Goal: Check status: Check status

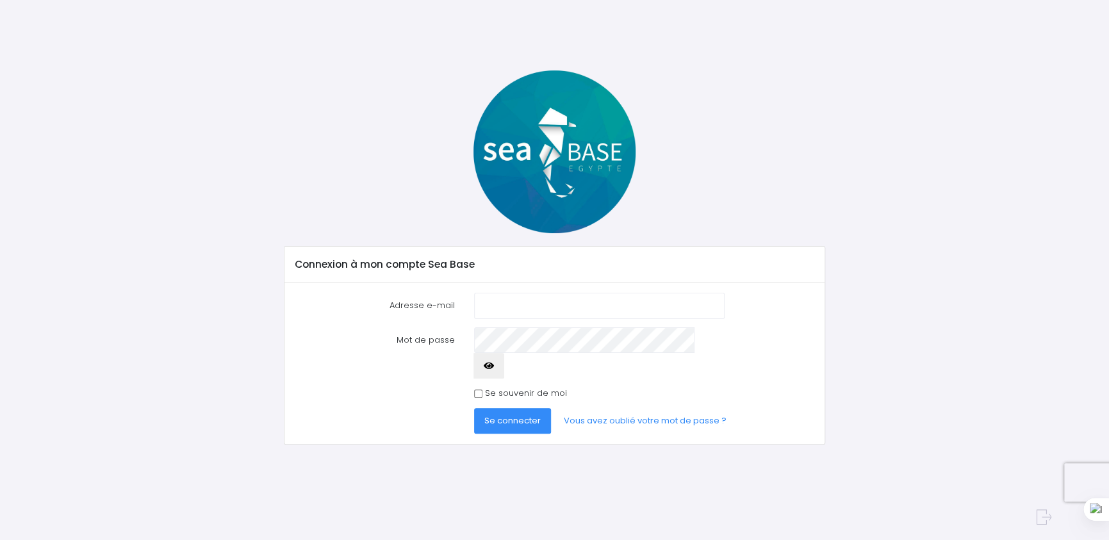
type input "anicee.massant@gmail.com"
click at [517, 414] on span "Se connecter" at bounding box center [512, 420] width 56 height 12
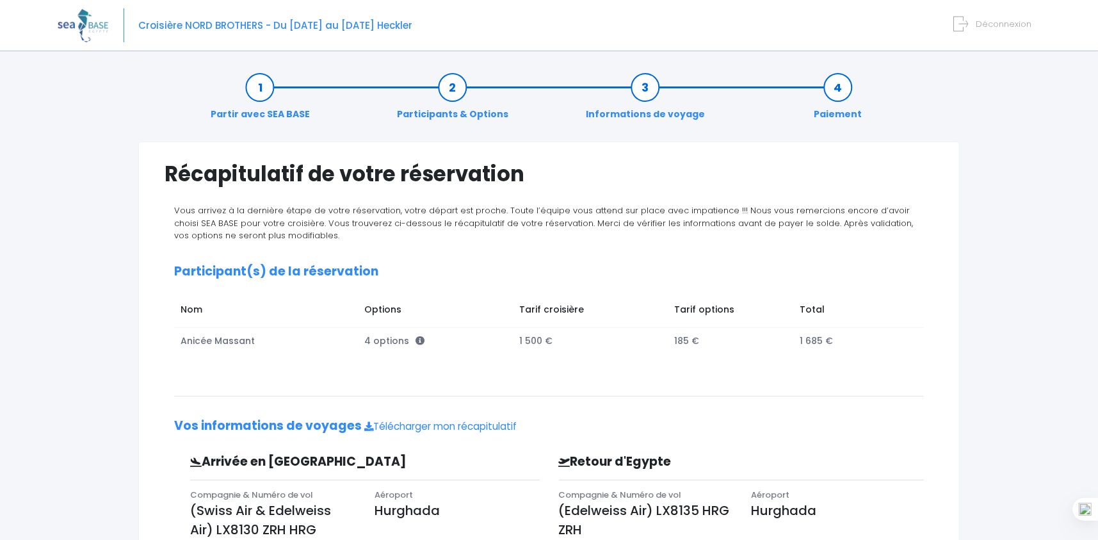
click at [649, 101] on link "Informations de voyage" at bounding box center [646, 101] width 132 height 40
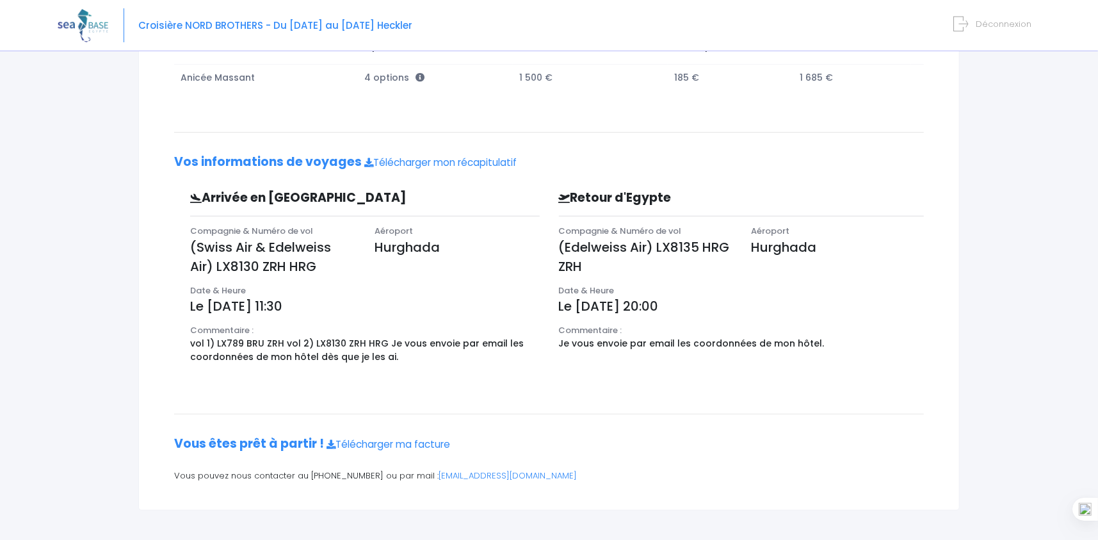
scroll to position [302, 0]
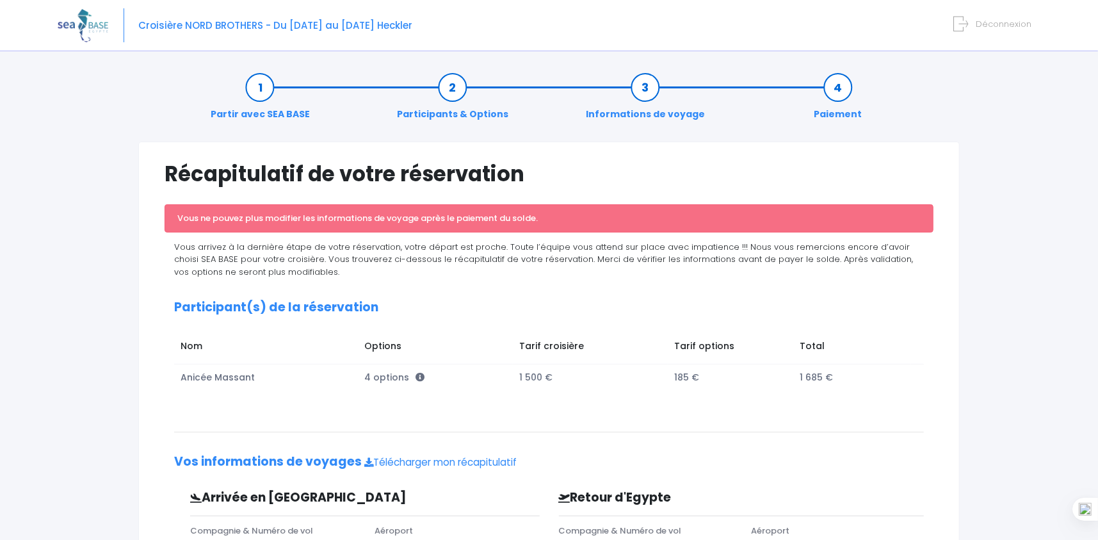
click at [422, 375] on td "4 options" at bounding box center [436, 377] width 155 height 26
click at [259, 81] on link "Partir avec SEA BASE" at bounding box center [260, 101] width 112 height 40
